Goal: Task Accomplishment & Management: Use online tool/utility

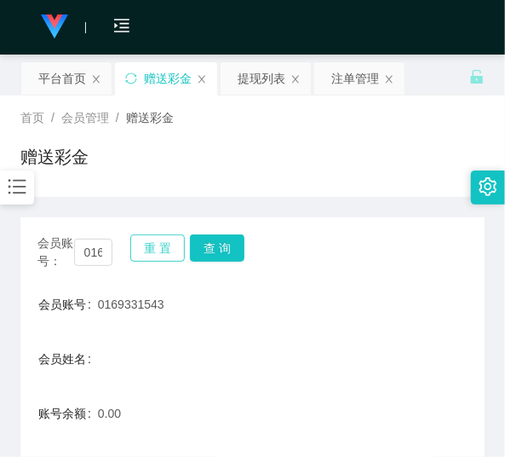
click at [157, 252] on button "重 置" at bounding box center [157, 247] width 55 height 27
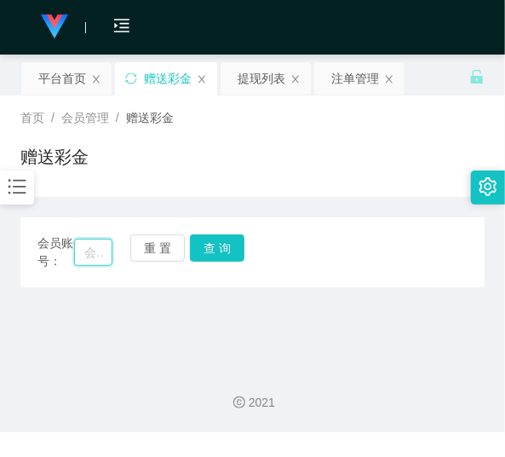
click at [86, 257] on input "text" at bounding box center [93, 252] width 38 height 27
paste input "KoK888"
type input "KoK888"
click at [231, 245] on button "查 询" at bounding box center [217, 247] width 55 height 27
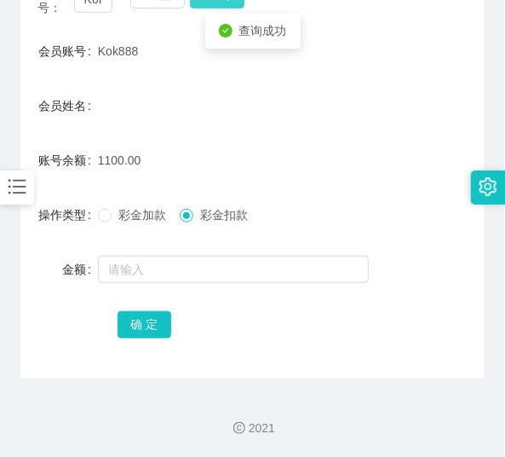
scroll to position [253, 0]
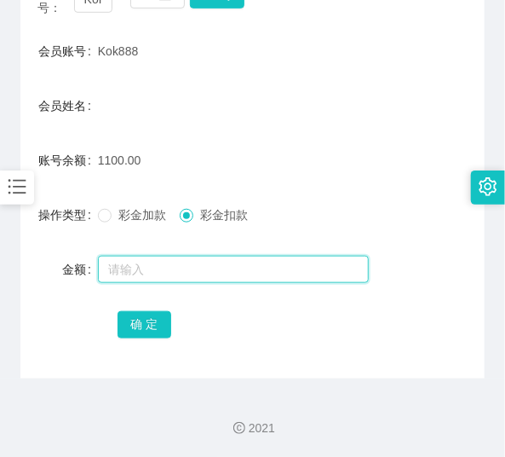
click at [191, 269] on input "text" at bounding box center [233, 269] width 271 height 27
type input "300"
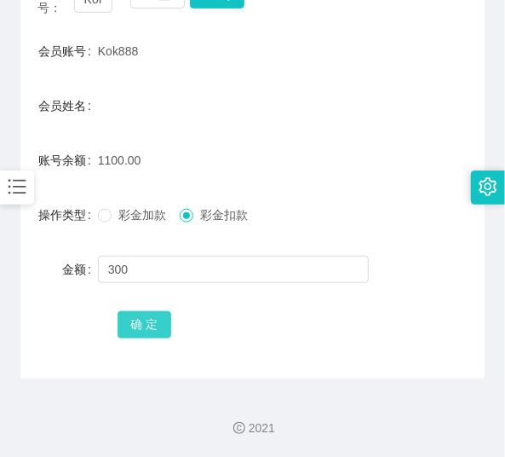
click at [149, 320] on button "确 定" at bounding box center [145, 324] width 55 height 27
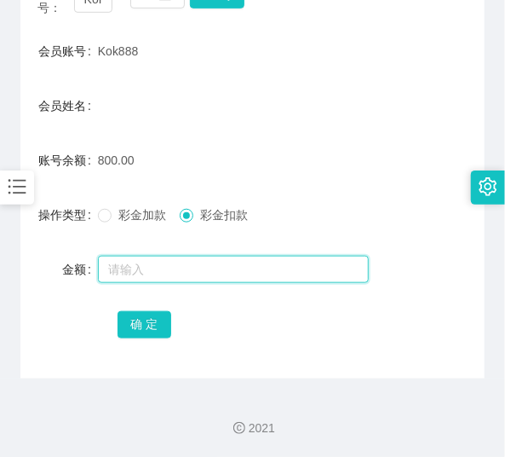
drag, startPoint x: 235, startPoint y: 271, endPoint x: 232, endPoint y: 249, distance: 22.4
click at [235, 273] on input "text" at bounding box center [233, 269] width 271 height 27
type input "100"
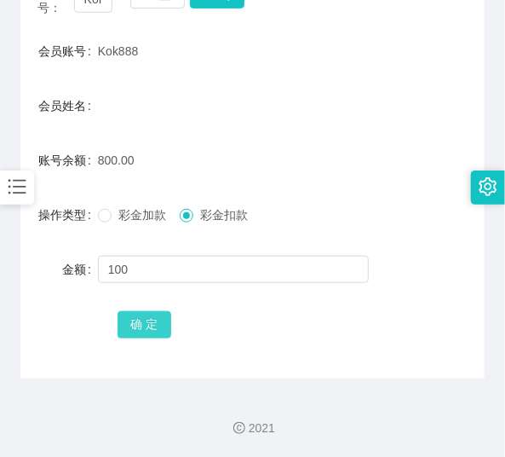
click at [163, 331] on button "确 定" at bounding box center [145, 324] width 55 height 27
